Goal: Task Accomplishment & Management: Complete application form

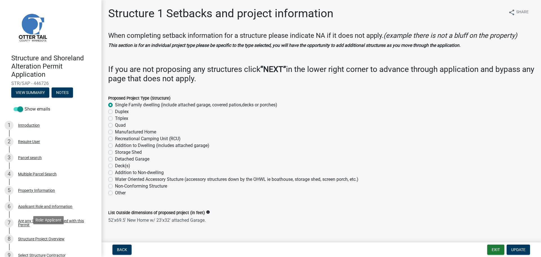
select select "c185e313-3403-4239-bd61-bb563c58a77a"
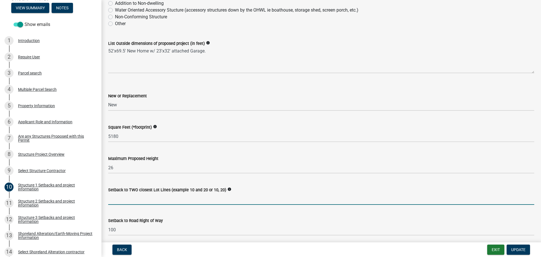
click at [130, 198] on input "Setback to TWO closest Lot Lines (example 10 and 20 or 10, 20)" at bounding box center [321, 199] width 426 height 12
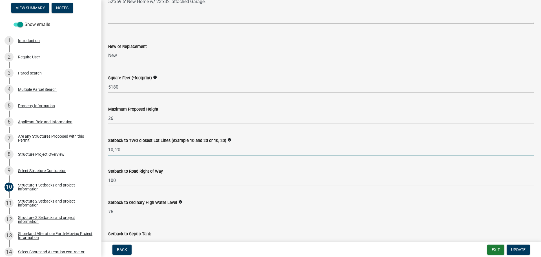
scroll to position [225, 0]
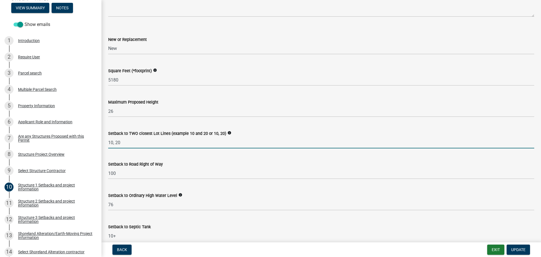
type input "10, 20"
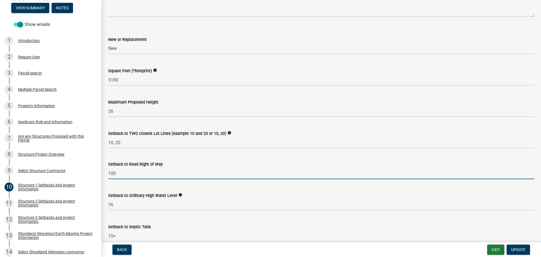
click at [129, 175] on input "100" at bounding box center [321, 173] width 426 height 12
type input "1"
type input "20"
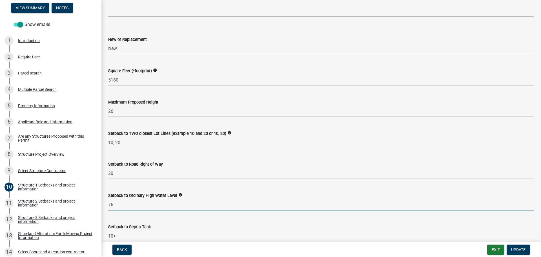
scroll to position [254, 0]
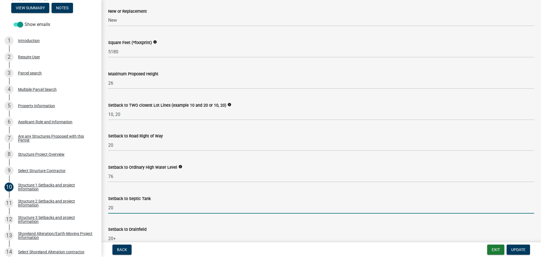
type input "20"
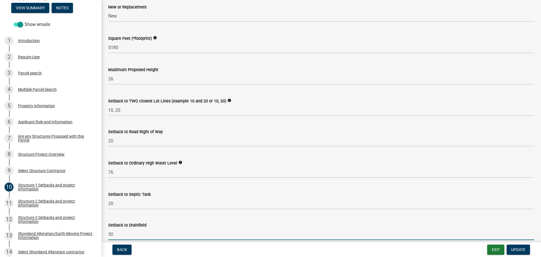
type input "30"
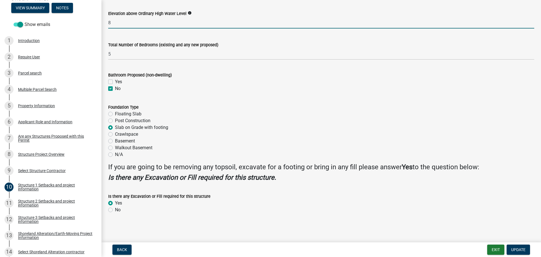
scroll to position [531, 0]
type input "8"
click at [516, 246] on button "Update" at bounding box center [518, 249] width 23 height 10
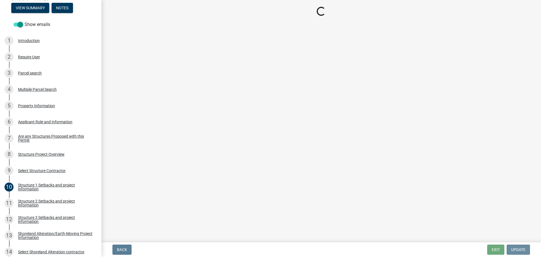
scroll to position [0, 0]
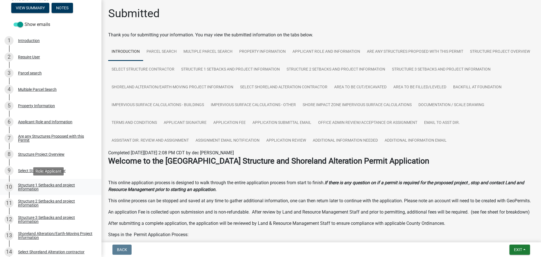
click at [62, 185] on div "Structure 1 Setbacks and project information" at bounding box center [55, 187] width 74 height 8
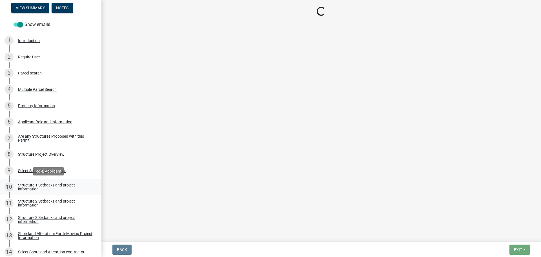
select select "c185e313-3403-4239-bd61-bb563c58a77a"
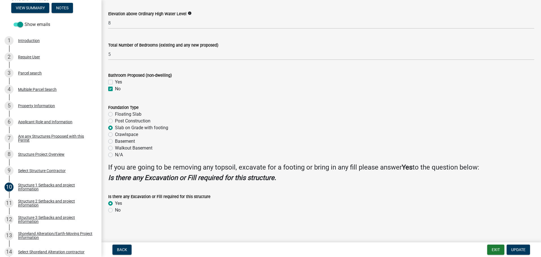
scroll to position [531, 0]
click at [46, 201] on div "Structure 2 Setbacks and project information" at bounding box center [55, 203] width 74 height 8
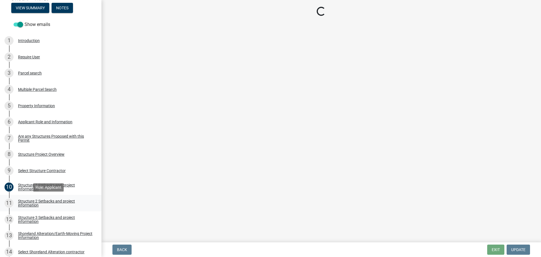
scroll to position [0, 0]
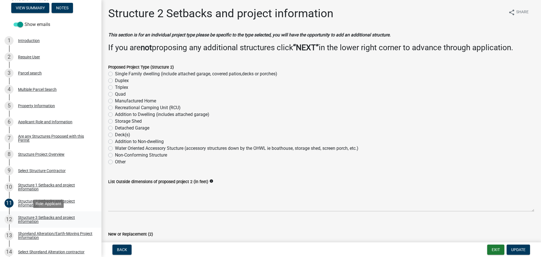
click at [54, 217] on div "Structure 3 Setbacks and project information" at bounding box center [55, 219] width 74 height 8
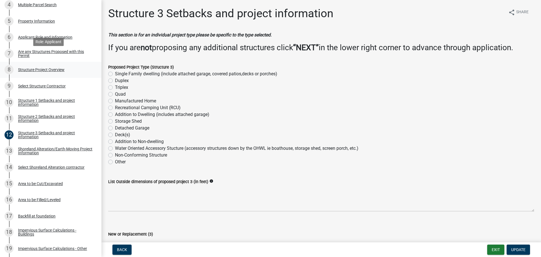
scroll to position [197, 0]
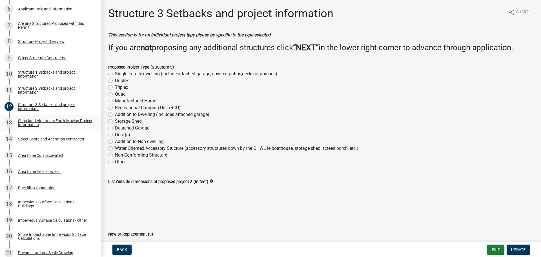
click at [51, 121] on div "Shoreland Alteration/Earth-Moving Project Information" at bounding box center [55, 123] width 74 height 8
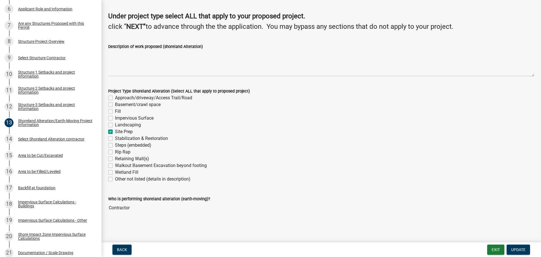
scroll to position [7, 0]
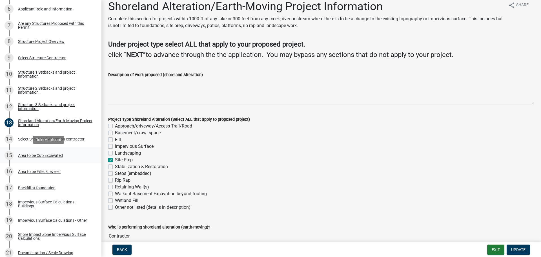
click at [43, 154] on div "Area to be Cut/Excavated" at bounding box center [40, 155] width 45 height 4
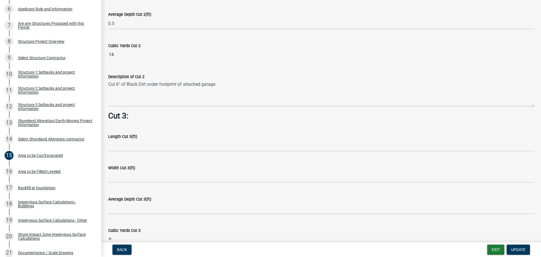
scroll to position [648, 0]
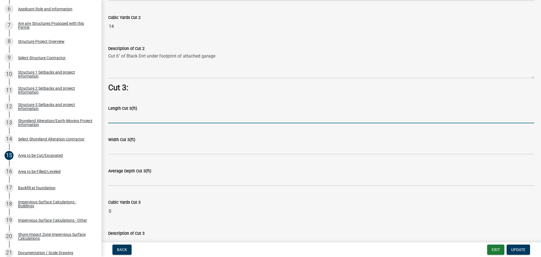
click at [156, 112] on input "text" at bounding box center [321, 118] width 426 height 12
type input "470.5"
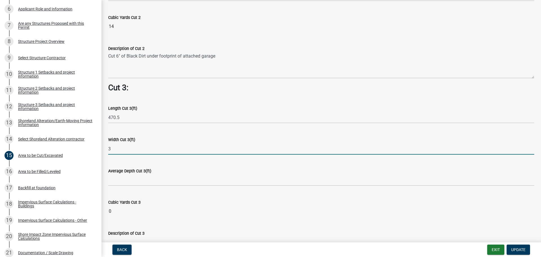
type input "3"
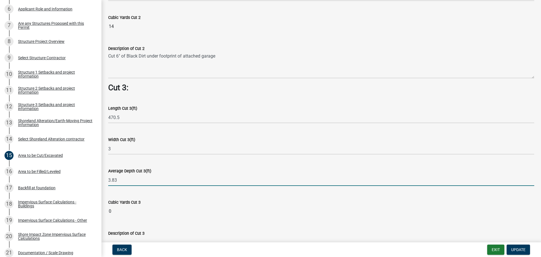
type input "3.83"
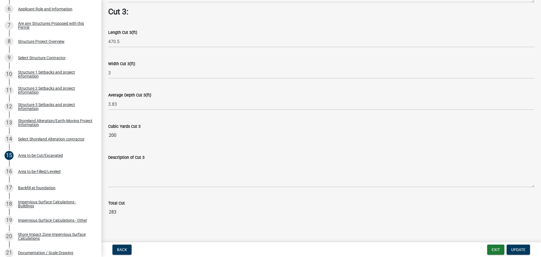
scroll to position [726, 0]
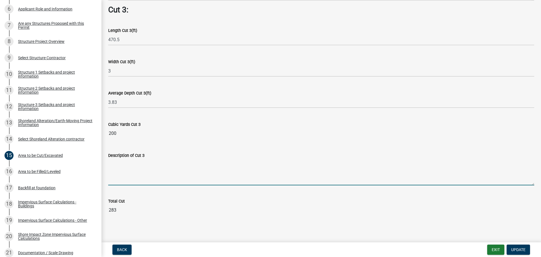
click at [134, 161] on textarea "Description of Cut 3" at bounding box center [321, 172] width 426 height 26
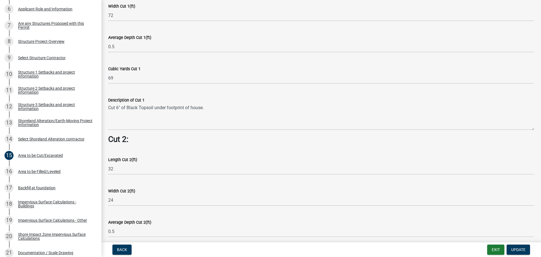
scroll to position [388, 0]
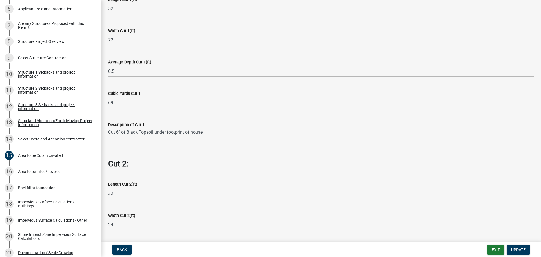
type textarea "Cut for footings"
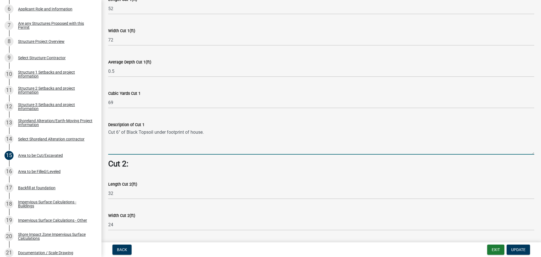
click at [202, 129] on textarea "Cut 6" of Black Topsoil under footprint of house." at bounding box center [321, 141] width 426 height 26
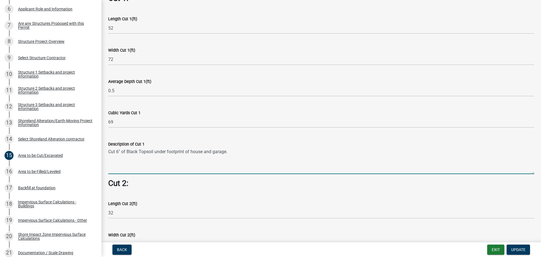
scroll to position [360, 0]
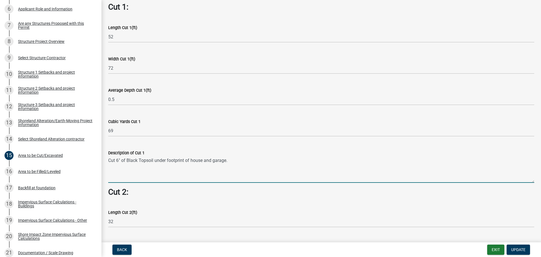
type textarea "Cut 6" of Black Topsoil under footprint of house and garage."
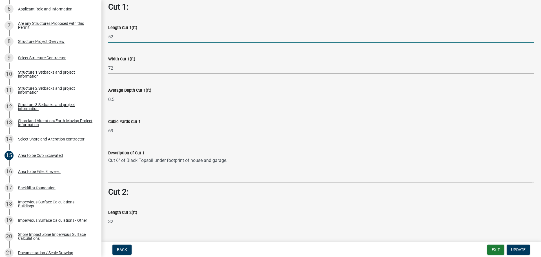
click at [116, 33] on input "52" at bounding box center [321, 37] width 426 height 12
type input "5"
click at [130, 35] on input "69.5" at bounding box center [321, 37] width 426 height 12
type input "6"
click at [129, 34] on input "77.5" at bounding box center [321, 37] width 426 height 12
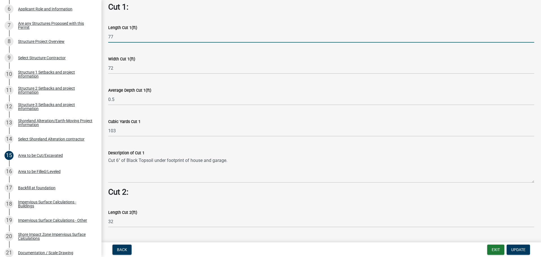
type input "77"
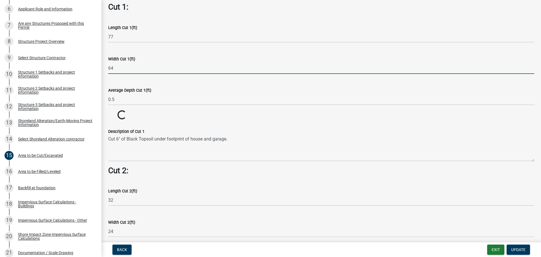
click at [115, 67] on input "64" at bounding box center [321, 68] width 426 height 12
type input "65"
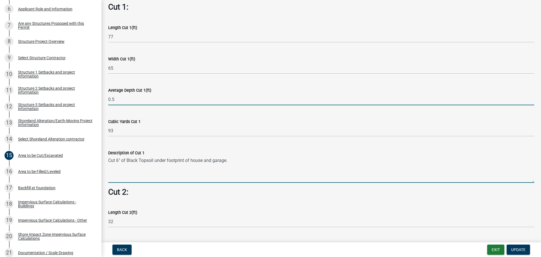
click at [229, 158] on textarea "Cut 6" of Black Topsoil under footprint of house and garage." at bounding box center [321, 169] width 426 height 26
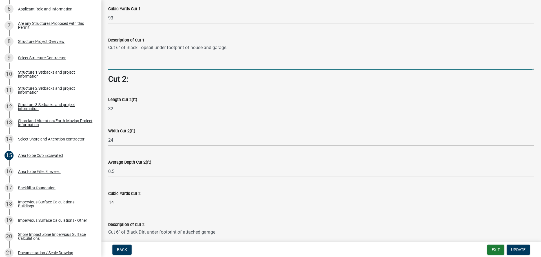
scroll to position [501, 0]
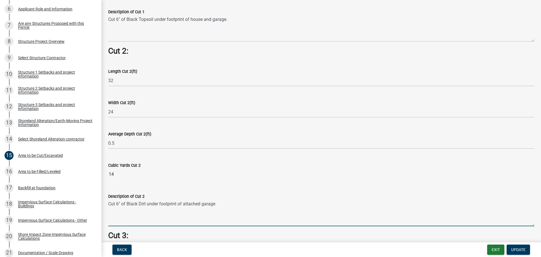
click at [215, 202] on textarea "Cut 6" of Black Dirt under footprint of attached garage" at bounding box center [321, 213] width 426 height 26
type textarea "Cut 6" of Black Dirt under driveway"
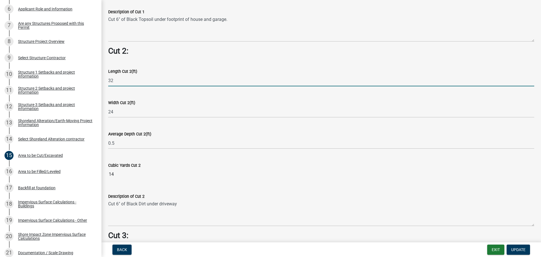
click at [116, 79] on input "32" at bounding box center [321, 81] width 426 height 12
type input "3"
type input "52"
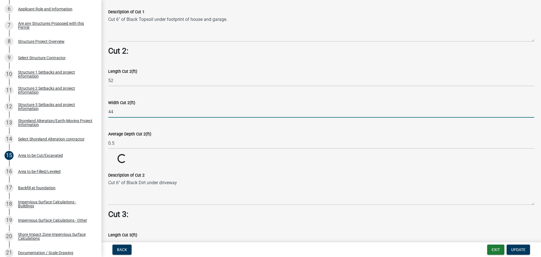
type input "44"
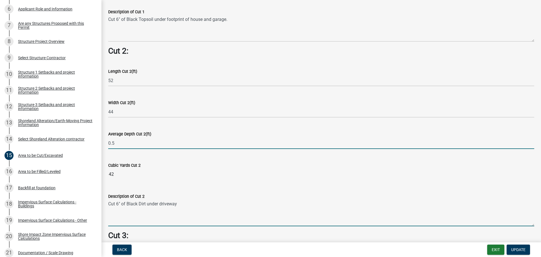
click at [160, 201] on textarea "Cut 6" of Black Dirt under driveway" at bounding box center [321, 213] width 426 height 26
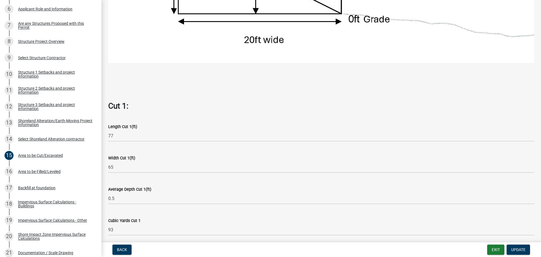
scroll to position [247, 0]
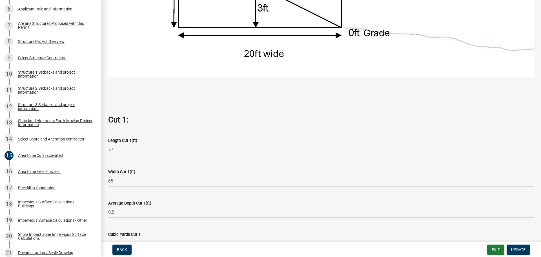
type textarea "Cut 6" of Black Dirt under irregular driveway"
click at [520, 249] on span "Update" at bounding box center [518, 249] width 14 height 5
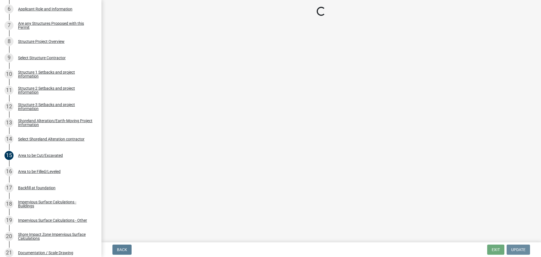
scroll to position [0, 0]
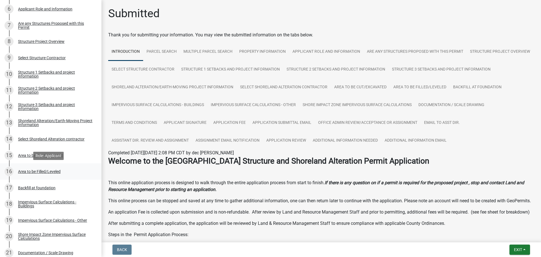
click at [41, 170] on div "Area to be Filled/Leveled" at bounding box center [39, 171] width 43 height 4
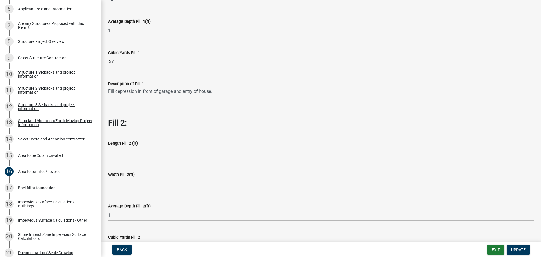
scroll to position [97, 0]
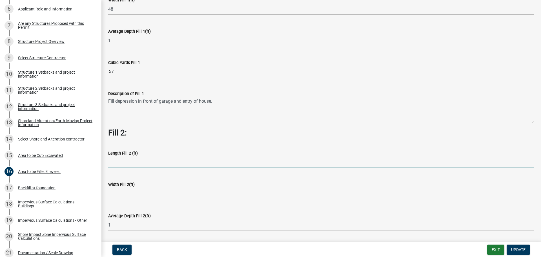
click at [130, 162] on input "text" at bounding box center [321, 162] width 426 height 12
type input "52"
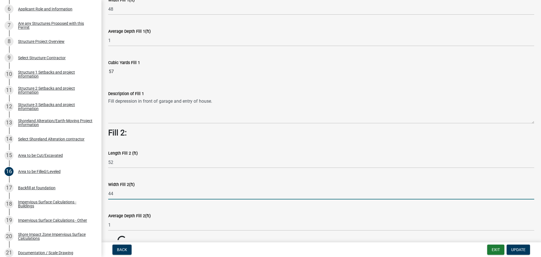
type input "44"
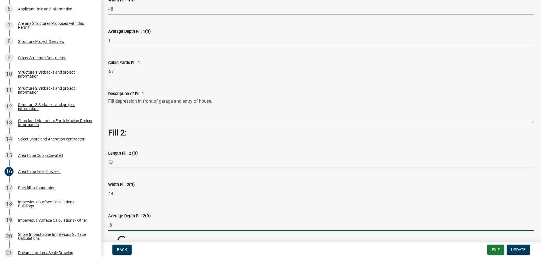
type input "0.5"
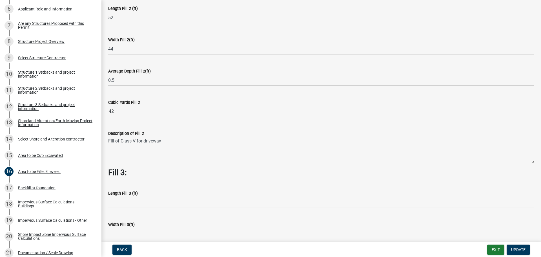
click at [163, 142] on textarea "Fill of Class V for driveway" at bounding box center [321, 150] width 426 height 26
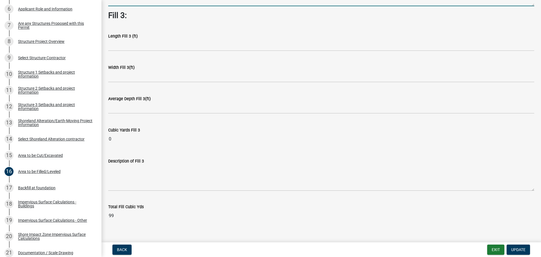
scroll to position [407, 0]
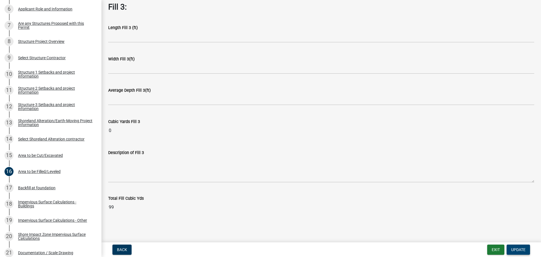
type textarea "Fill of Class V for driveway"
click at [515, 250] on span "Update" at bounding box center [518, 249] width 14 height 5
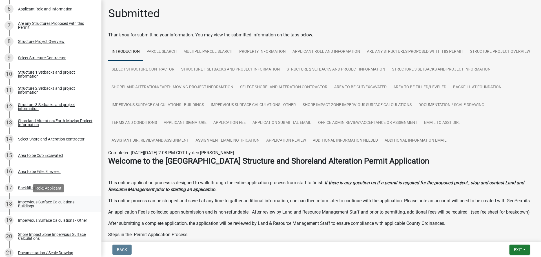
click at [43, 203] on div "Impervious Surface Calculations - Buildings" at bounding box center [55, 204] width 74 height 8
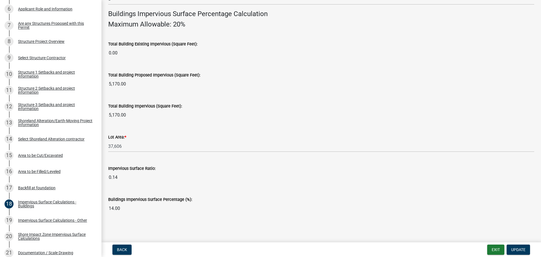
scroll to position [382, 0]
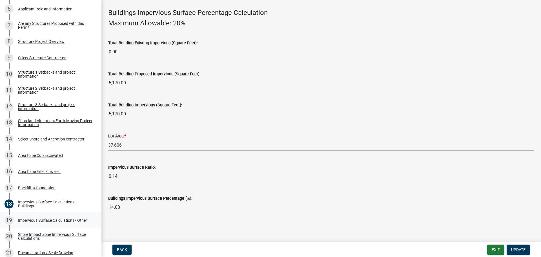
click at [43, 220] on div "Impervious Surface Calculations - Other" at bounding box center [52, 220] width 69 height 4
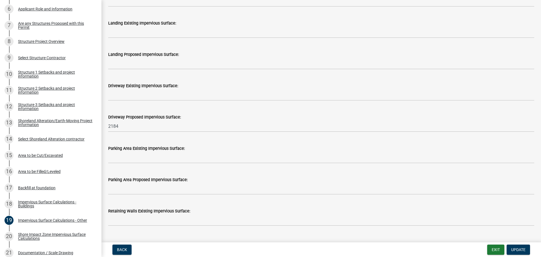
scroll to position [254, 0]
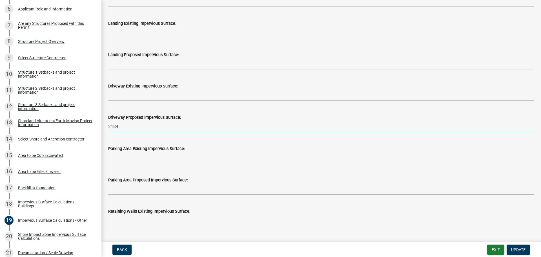
click at [129, 125] on input "2184" at bounding box center [321, 127] width 426 height 12
type input "2"
type input "3"
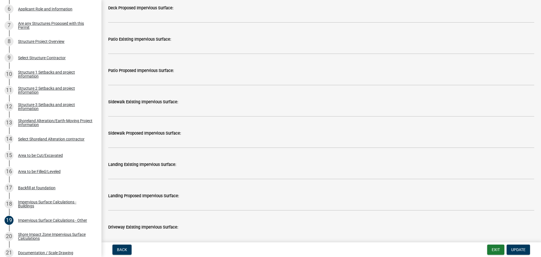
scroll to position [85, 0]
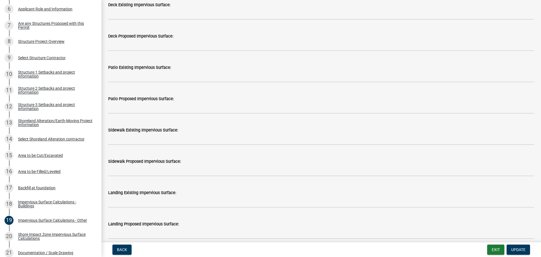
type input "2323"
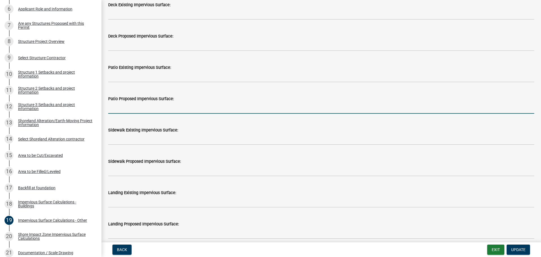
click at [142, 108] on input "text" at bounding box center [321, 108] width 426 height 12
type input "597"
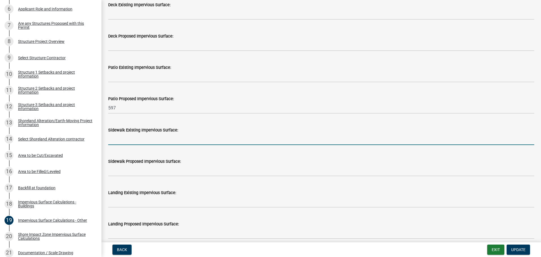
click at [158, 137] on input "text" at bounding box center [321, 139] width 426 height 12
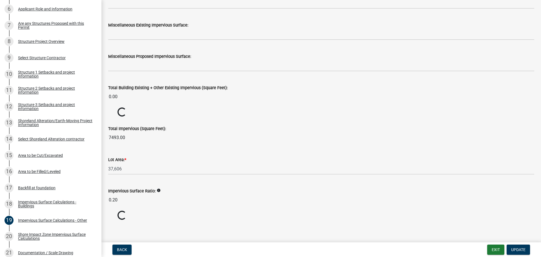
scroll to position [567, 0]
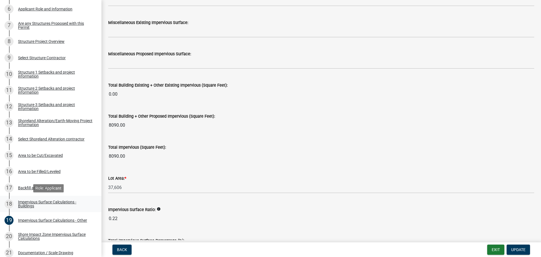
click at [32, 201] on div "Impervious Surface Calculations - Buildings" at bounding box center [55, 204] width 74 height 8
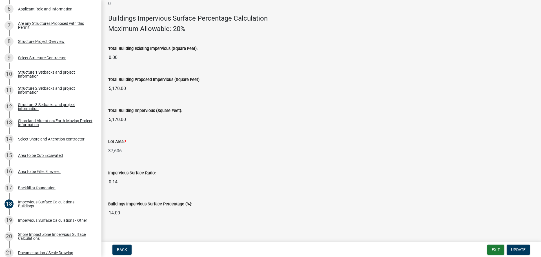
scroll to position [382, 0]
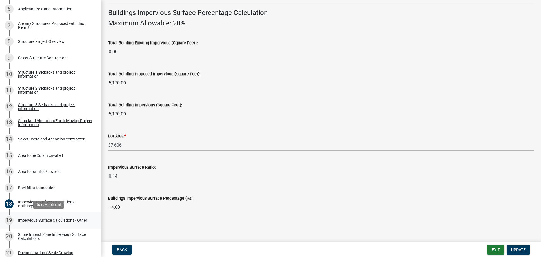
click at [41, 220] on div "Impervious Surface Calculations - Other" at bounding box center [52, 220] width 69 height 4
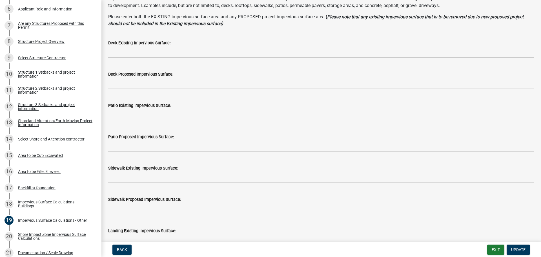
scroll to position [85, 0]
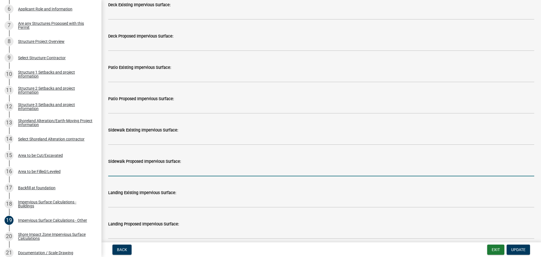
click at [147, 168] on input "text" at bounding box center [321, 171] width 426 height 12
type input "256"
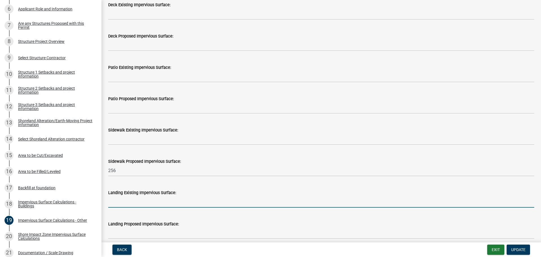
click at [139, 200] on input "text" at bounding box center [321, 202] width 426 height 12
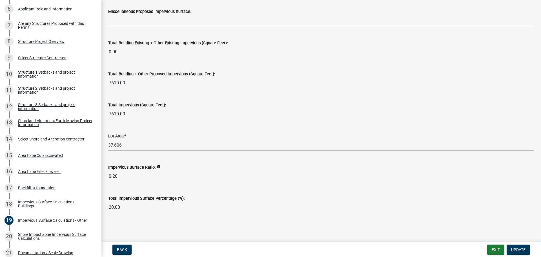
scroll to position [581, 0]
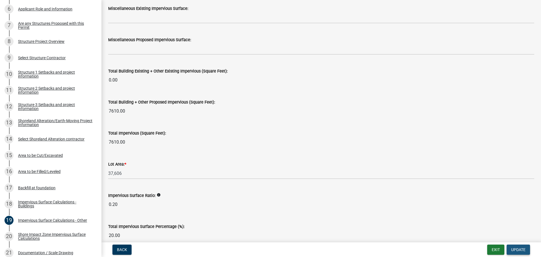
click at [518, 249] on span "Update" at bounding box center [518, 249] width 14 height 5
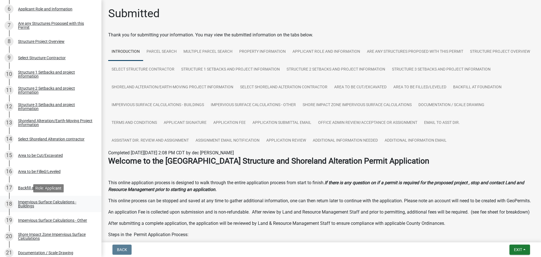
click at [54, 201] on div "Impervious Surface Calculations - Buildings" at bounding box center [55, 204] width 74 height 8
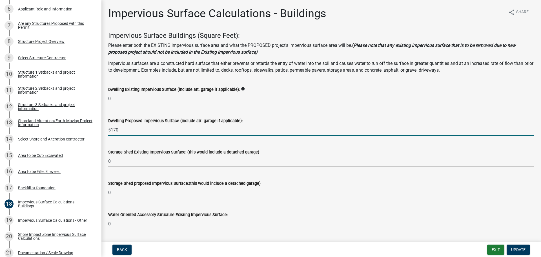
click at [124, 130] on input "5170" at bounding box center [321, 130] width 426 height 12
type input "5"
type input "4750"
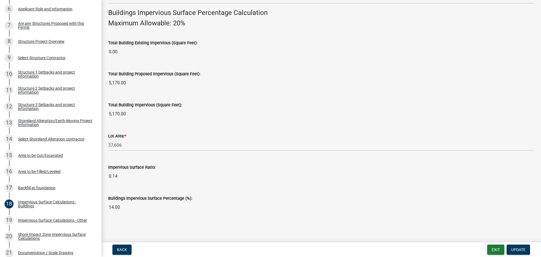
scroll to position [351, 0]
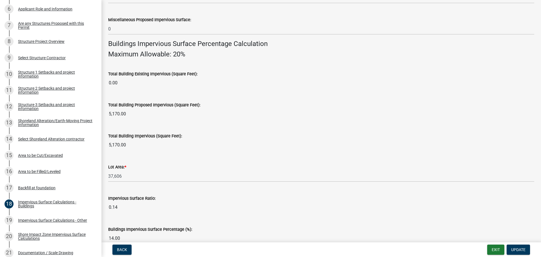
click at [147, 125] on div "Total Building Impervious (Square Feet): 5,170.00" at bounding box center [321, 138] width 426 height 26
click at [516, 250] on span "Update" at bounding box center [518, 249] width 14 height 5
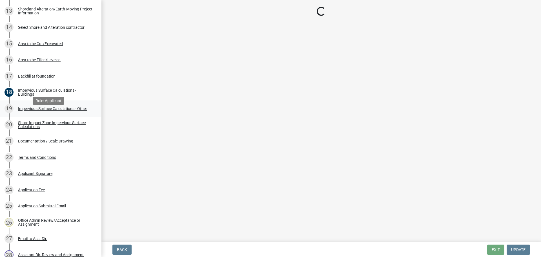
scroll to position [310, 0]
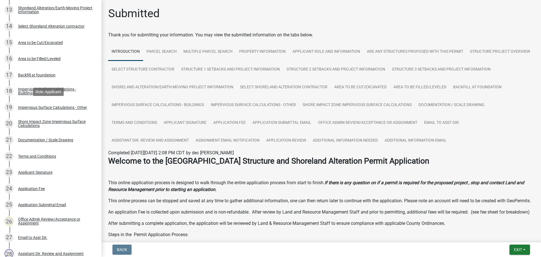
click at [48, 107] on div "Impervious Surface Calculations - Other" at bounding box center [52, 107] width 69 height 4
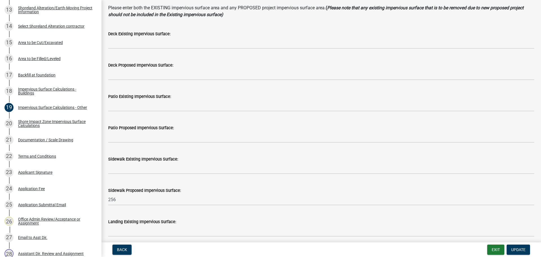
scroll to position [56, 0]
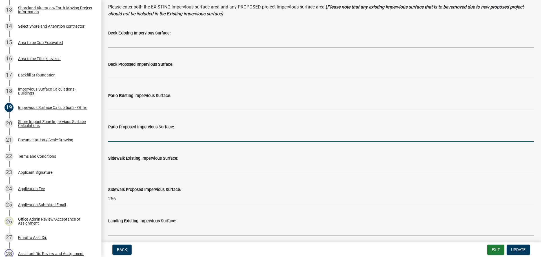
click at [157, 135] on input "text" at bounding box center [321, 136] width 426 height 12
type input "234"
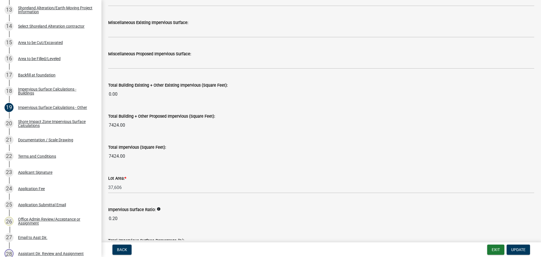
scroll to position [610, 0]
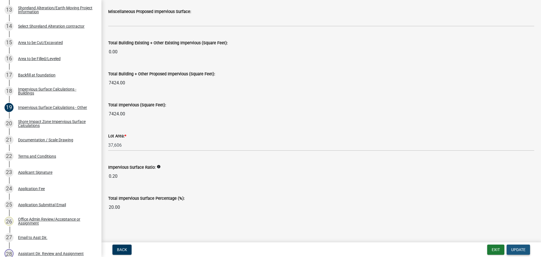
click at [521, 249] on span "Update" at bounding box center [518, 249] width 14 height 5
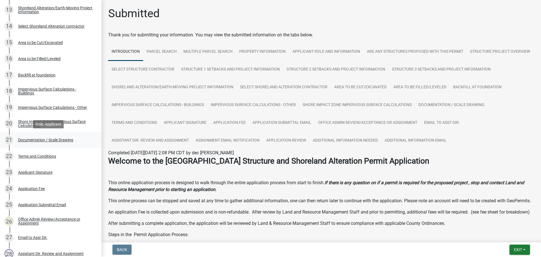
click at [56, 139] on div "Documentation / Scale Drawing" at bounding box center [45, 140] width 55 height 4
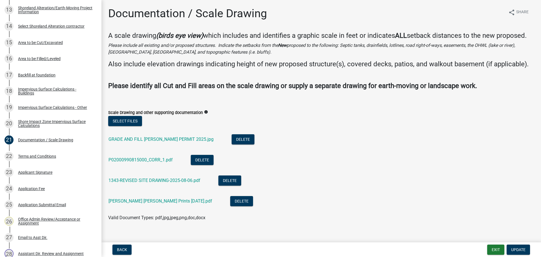
scroll to position [16, 0]
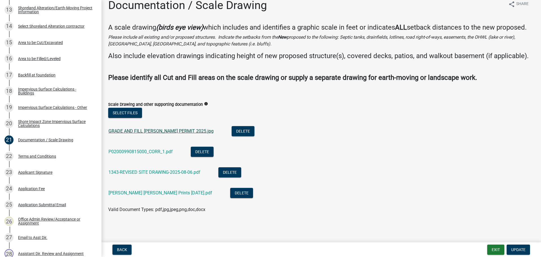
click at [173, 132] on link "GRADE AND FILL [PERSON_NAME] PERMIT 2025.jpg" at bounding box center [161, 130] width 105 height 5
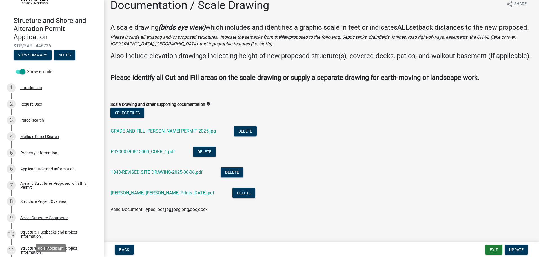
scroll to position [28, 0]
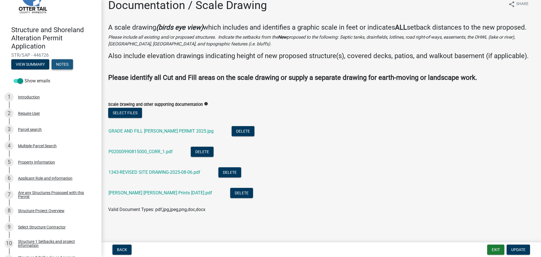
click at [61, 64] on button "Notes" at bounding box center [62, 64] width 21 height 10
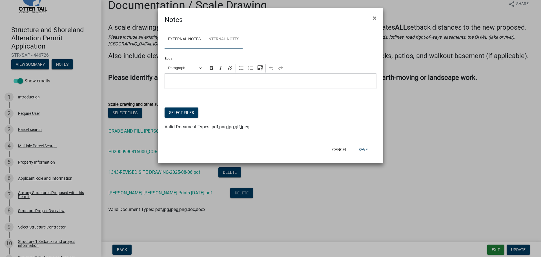
click at [226, 32] on link "Internal Notes" at bounding box center [223, 39] width 39 height 18
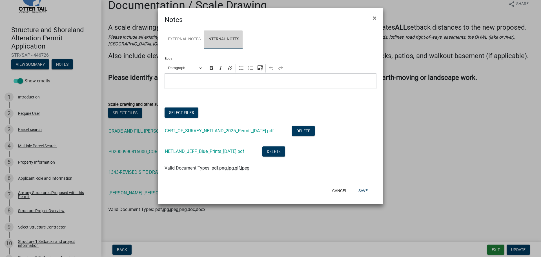
click at [224, 39] on link "Internal Notes" at bounding box center [223, 39] width 39 height 18
click at [182, 112] on button "Select files" at bounding box center [182, 112] width 34 height 10
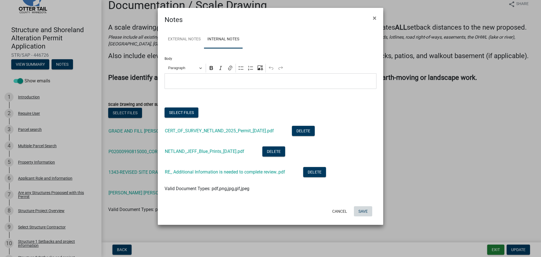
click at [361, 209] on button "Save" at bounding box center [363, 211] width 18 height 10
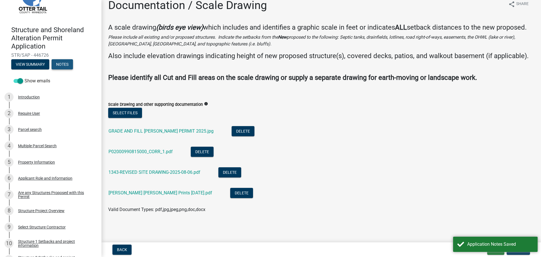
click at [68, 63] on button "Notes" at bounding box center [62, 64] width 21 height 10
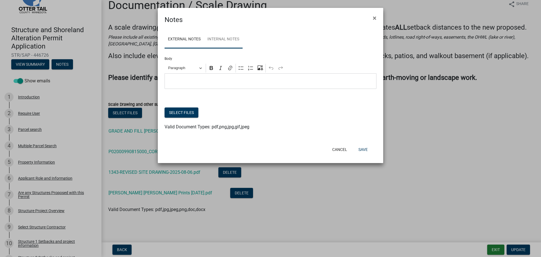
click at [230, 37] on link "Internal Notes" at bounding box center [223, 39] width 39 height 18
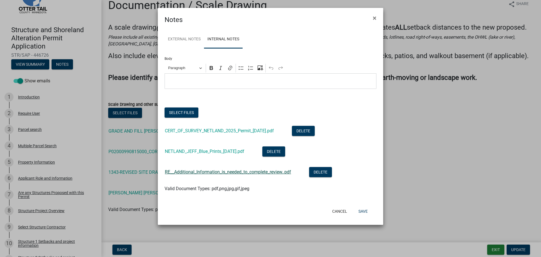
click at [243, 174] on link "RE__Additional_Information_is_needed_to_complete_review..pdf" at bounding box center [228, 171] width 126 height 5
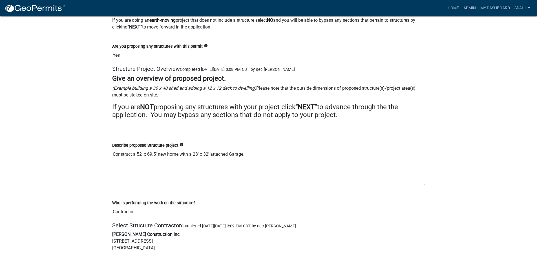
scroll to position [1409, 0]
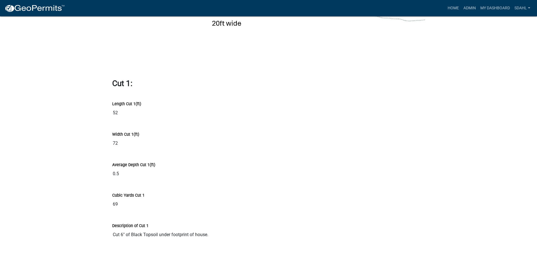
scroll to position [3692, 0]
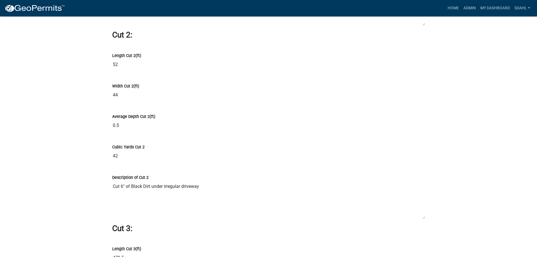
scroll to position [3946, 0]
